Goal: Use online tool/utility: Utilize a website feature to perform a specific function

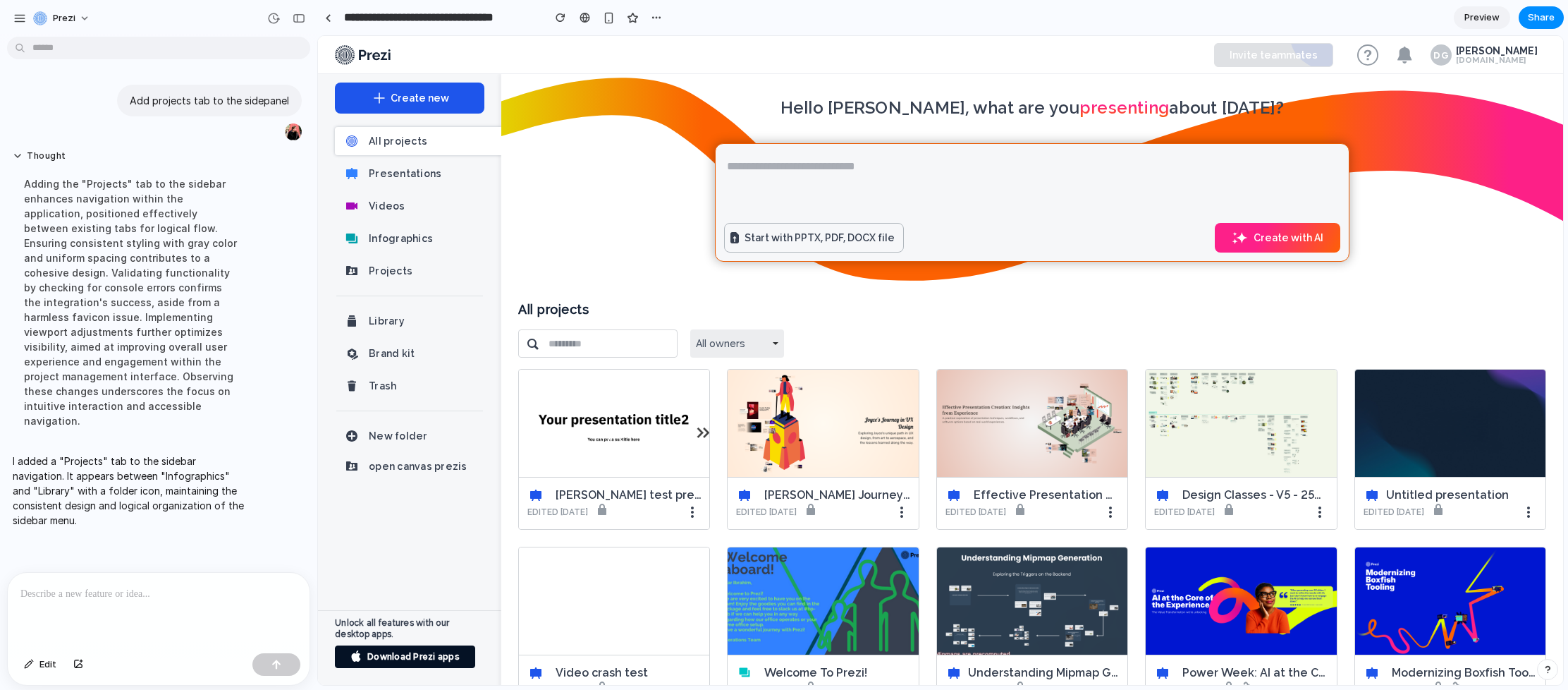
click at [218, 629] on div at bounding box center [158, 609] width 302 height 74
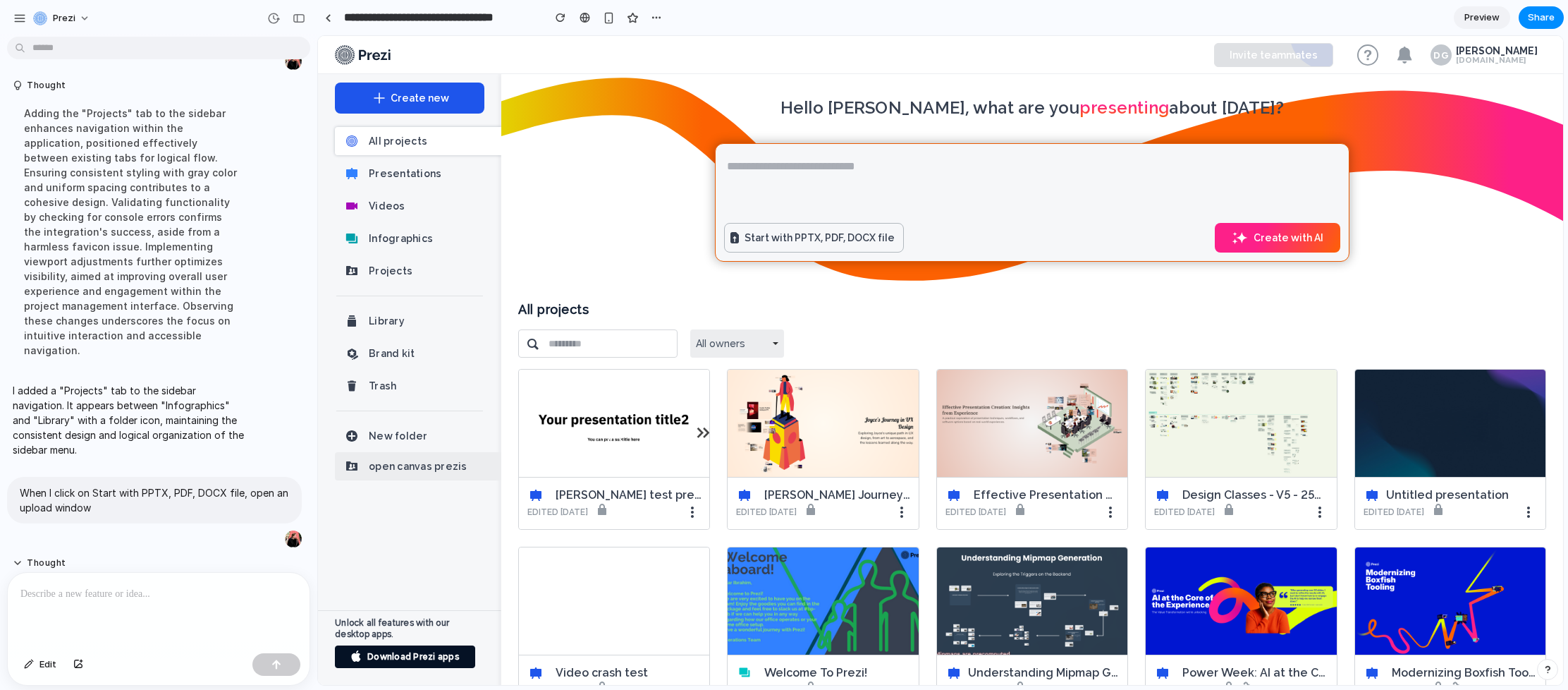
scroll to position [158, 0]
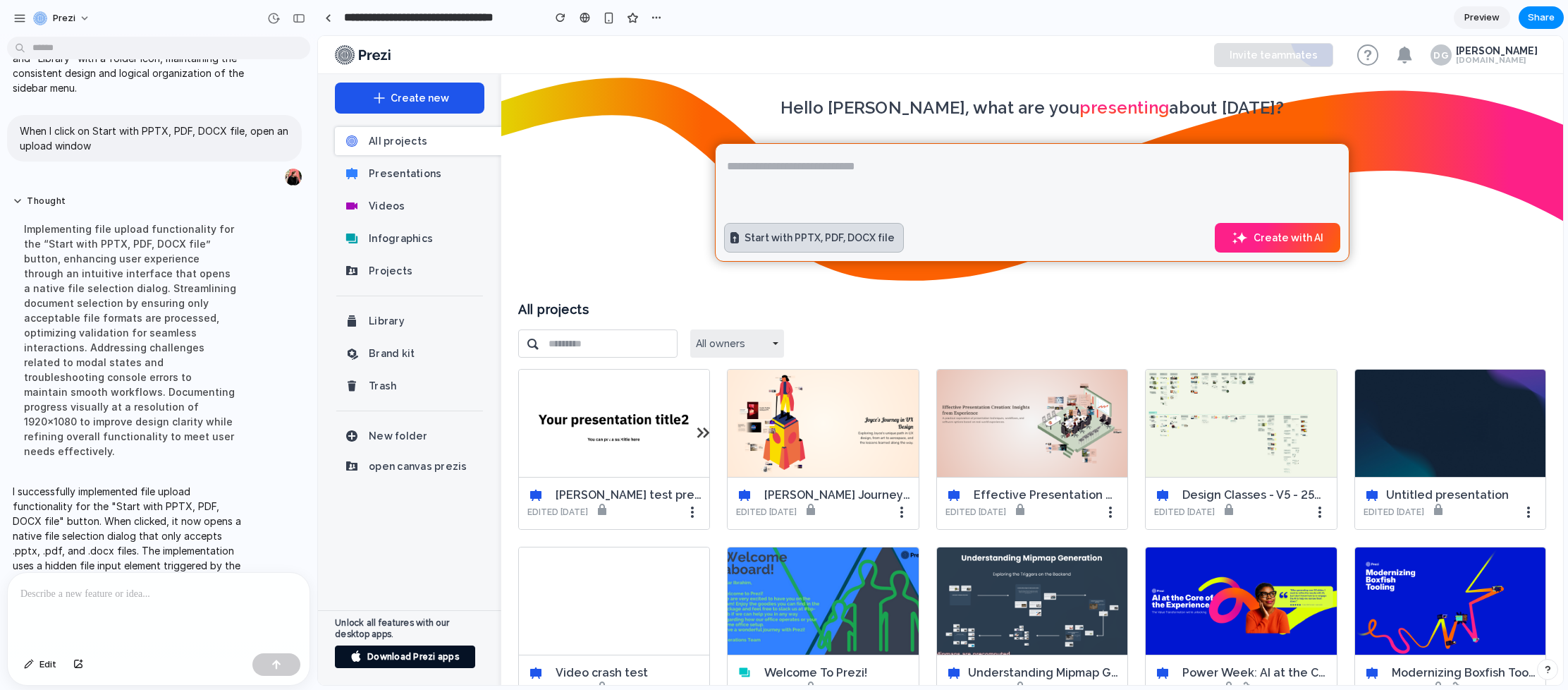
click at [785, 235] on button "Start with PPTX, PDF, DOCX file" at bounding box center [813, 237] width 179 height 30
click at [924, 177] on textarea at bounding box center [1032, 183] width 617 height 62
type textarea "*"
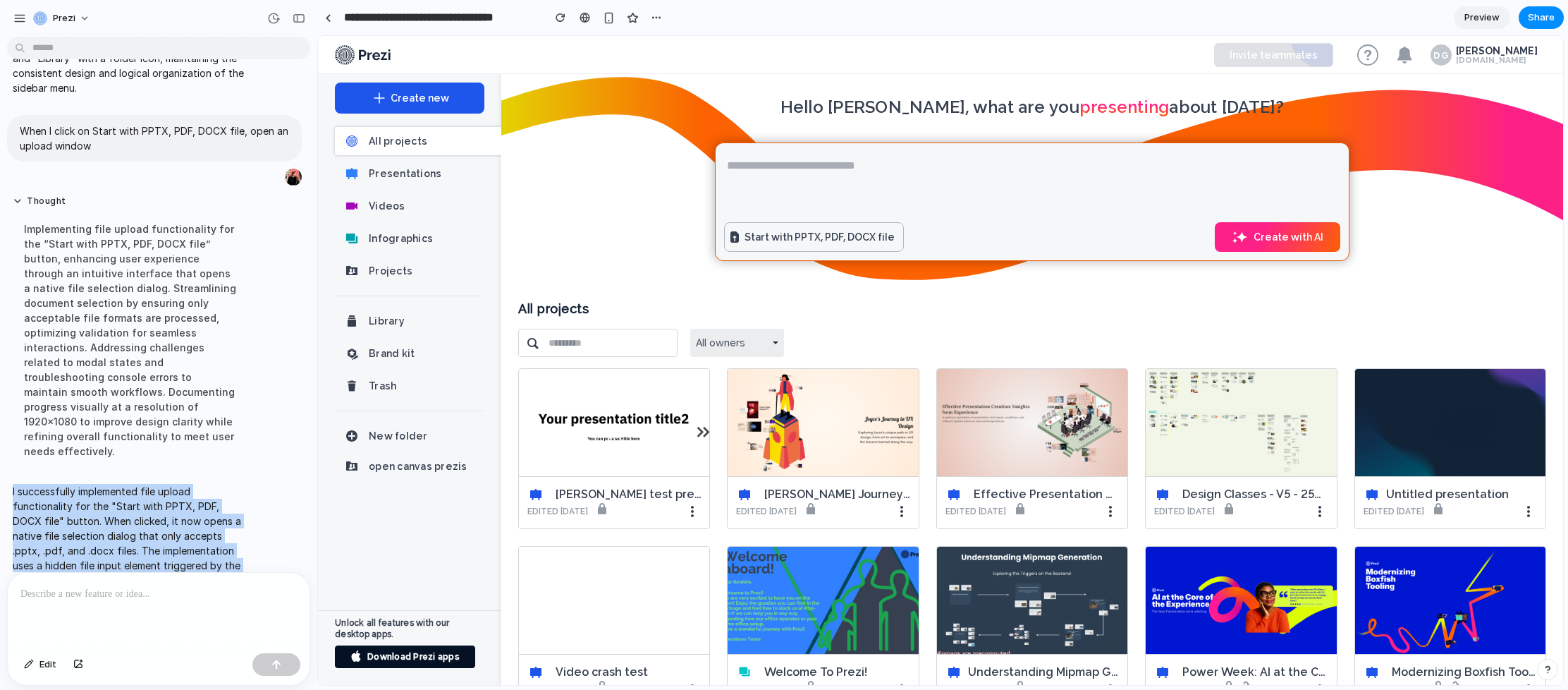
drag, startPoint x: 247, startPoint y: 551, endPoint x: 12, endPoint y: 461, distance: 251.6
click at [12, 475] on div "I successfully implemented file upload functionality for the "Start with PPTX, …" at bounding box center [130, 542] width 247 height 135
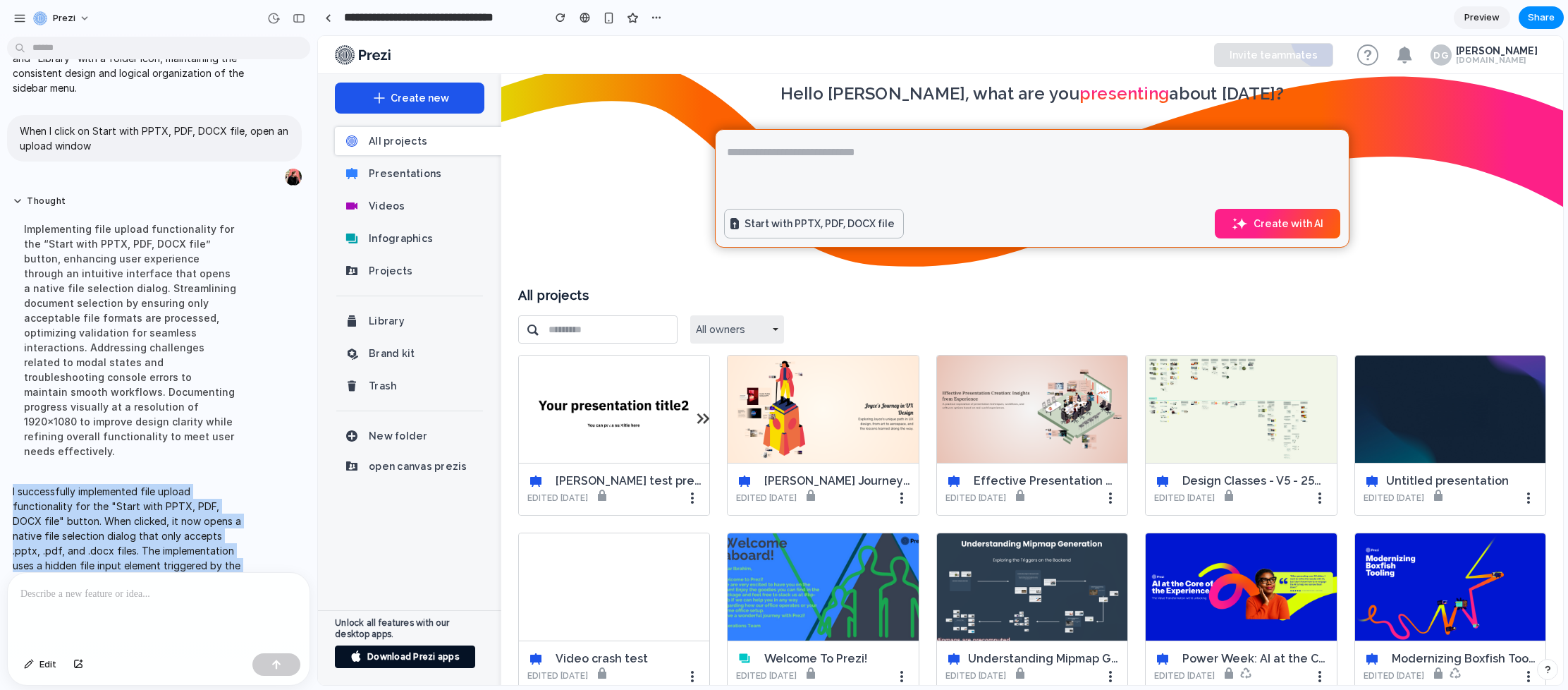
scroll to position [0, 0]
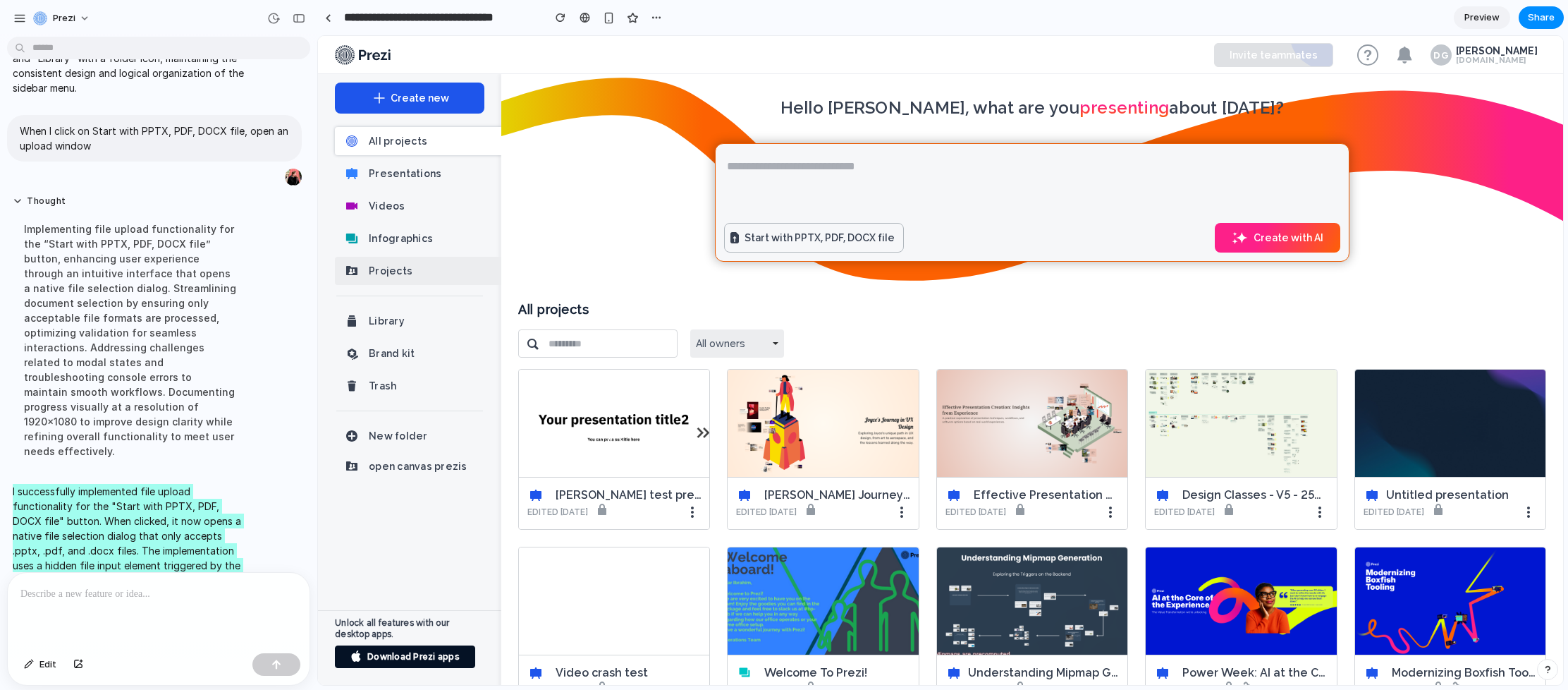
click at [411, 272] on span "Projects" at bounding box center [434, 271] width 132 height 17
click at [990, 174] on textarea at bounding box center [1032, 183] width 617 height 62
type textarea "******"
click at [1291, 239] on button "Create with AI" at bounding box center [1278, 237] width 125 height 30
